Goal: Task Accomplishment & Management: Use online tool/utility

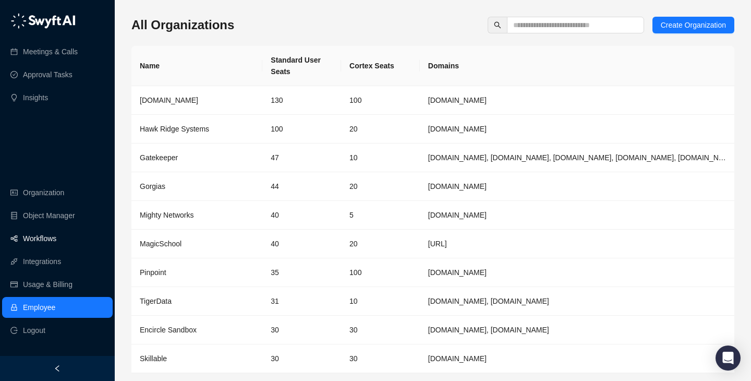
click at [56, 245] on link "Workflows" at bounding box center [39, 238] width 33 height 21
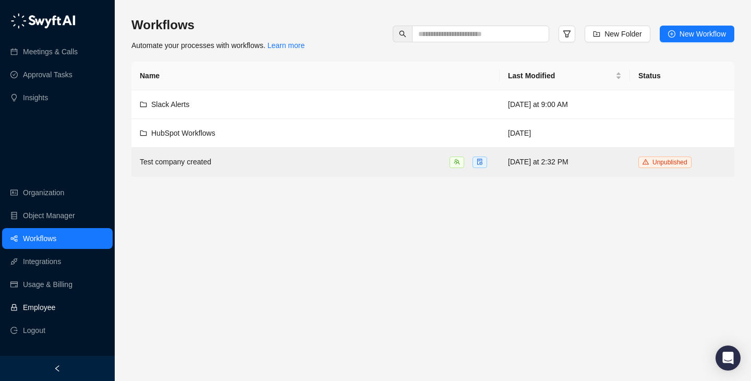
click at [30, 315] on link "Employee" at bounding box center [39, 307] width 32 height 21
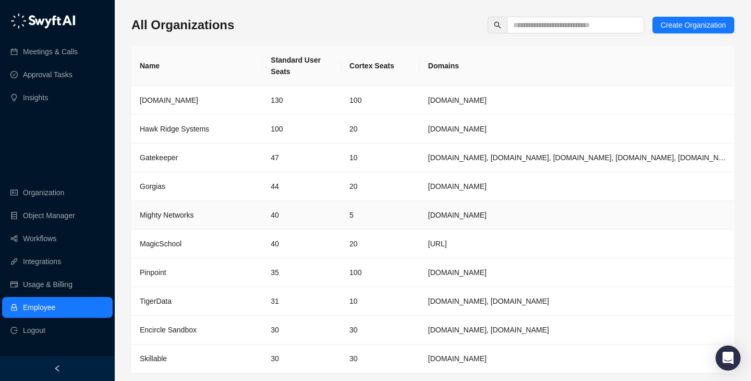
click at [239, 201] on td "Mighty Networks" at bounding box center [196, 215] width 131 height 29
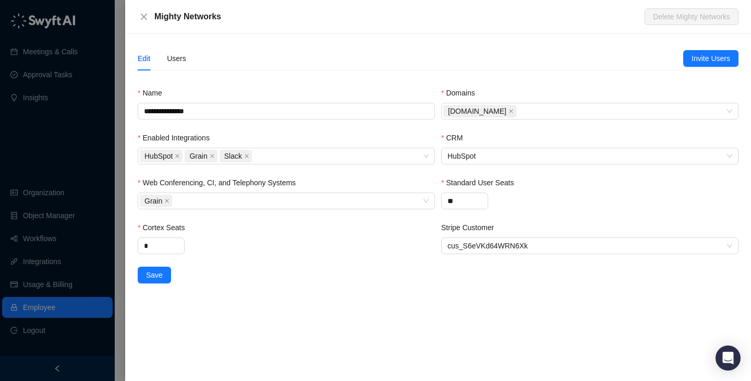
click at [28, 163] on div at bounding box center [375, 190] width 751 height 381
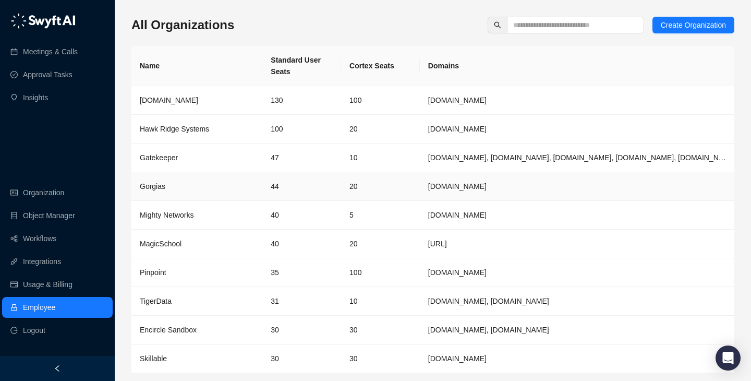
click at [257, 178] on td "Gorgias" at bounding box center [196, 186] width 131 height 29
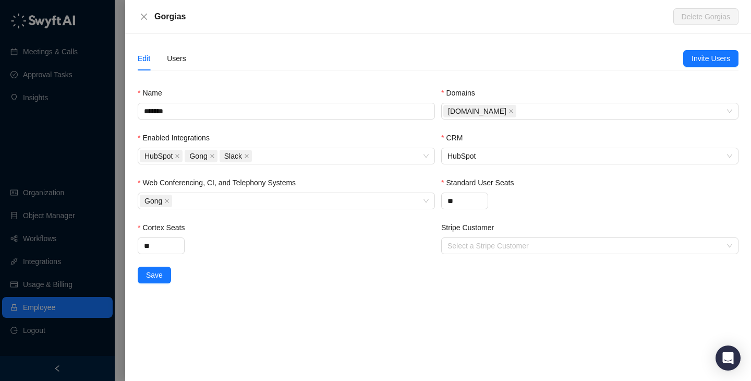
click at [166, 56] on div "Edit Users" at bounding box center [162, 58] width 49 height 24
click at [175, 58] on div "Users" at bounding box center [176, 58] width 19 height 11
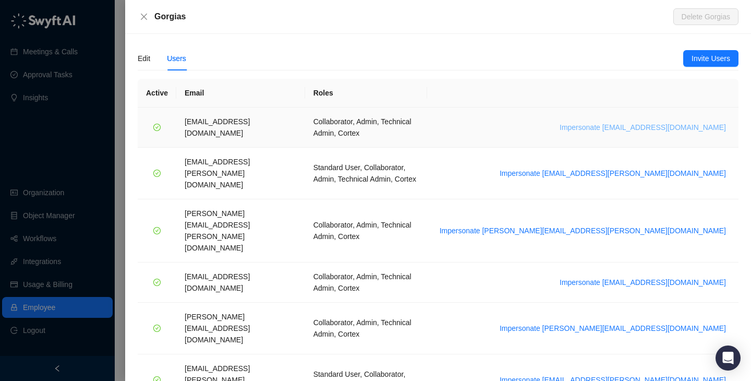
click at [651, 122] on span "Impersonate arash.akhiani@gorgias.com" at bounding box center [643, 127] width 166 height 11
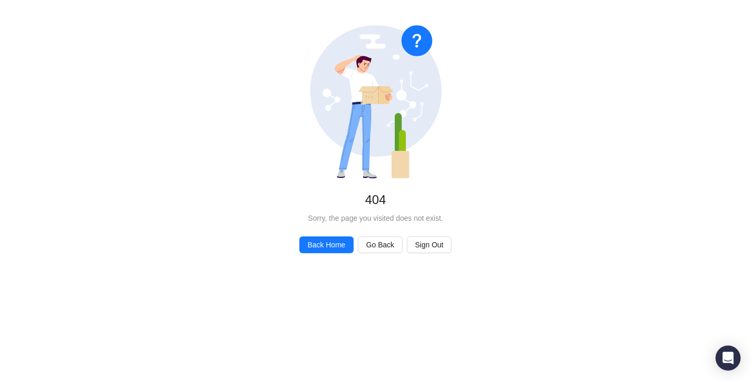
click at [330, 235] on div "No Found 404 Sorry, the page you visited does not exist. Back Home Go Back Sign…" at bounding box center [375, 139] width 751 height 278
click at [335, 244] on span "Back Home" at bounding box center [327, 244] width 38 height 11
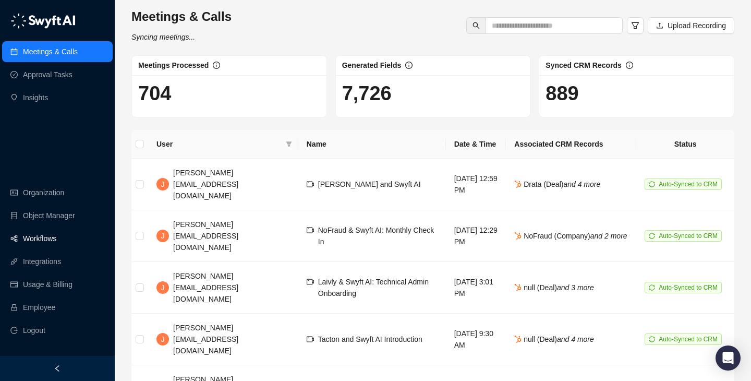
click at [53, 243] on link "Workflows" at bounding box center [39, 238] width 33 height 21
